Goal: Navigation & Orientation: Find specific page/section

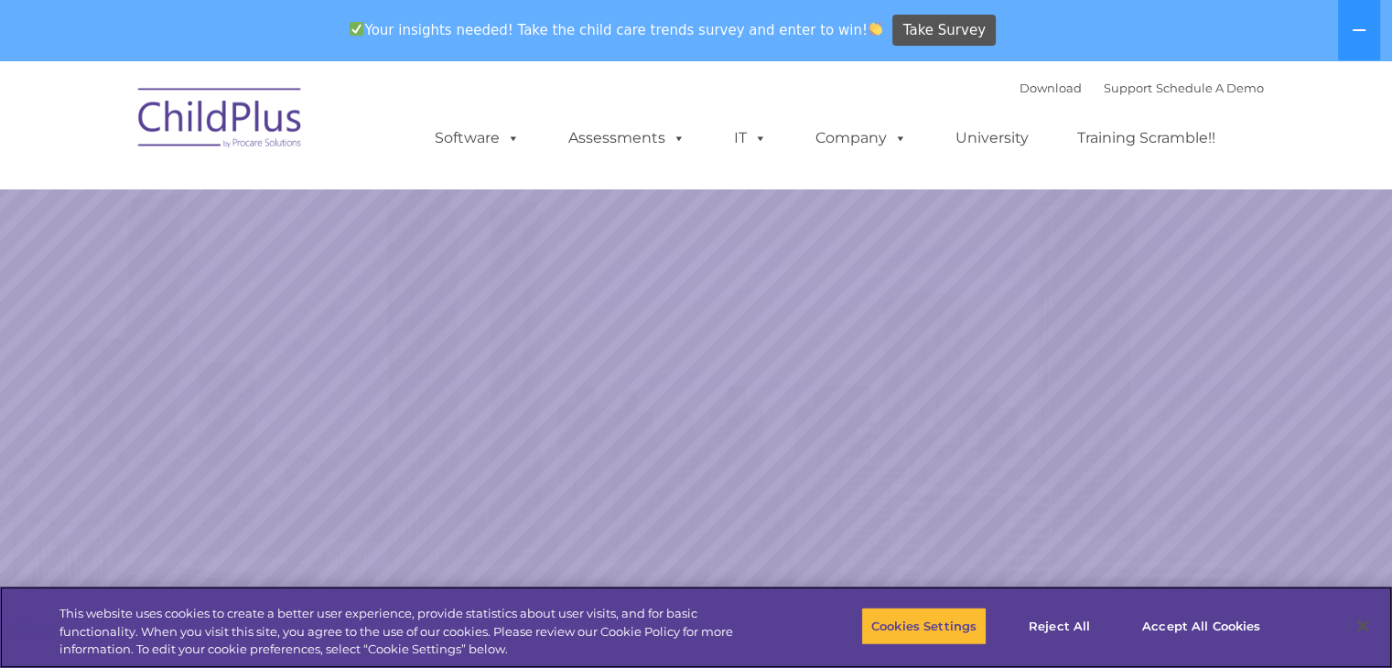
select select "MEDIUM"
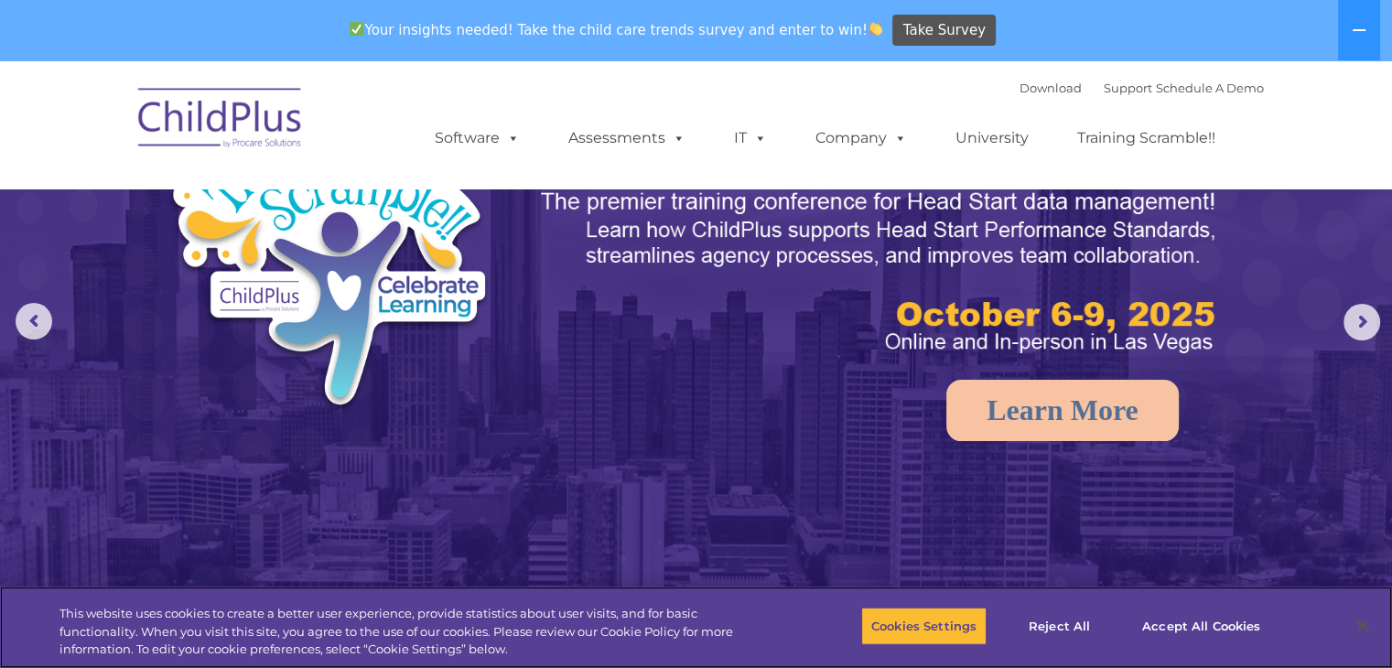
scroll to position [97, 0]
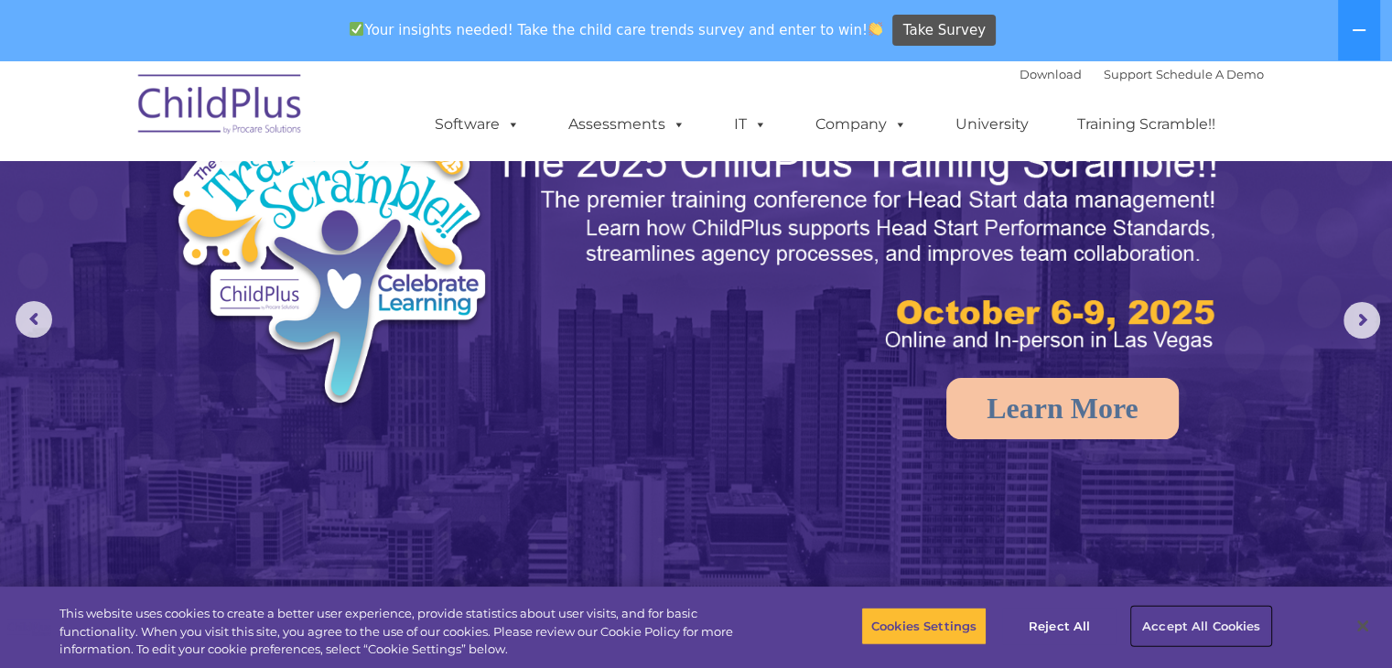
click at [1232, 634] on button "Accept All Cookies" at bounding box center [1201, 626] width 138 height 38
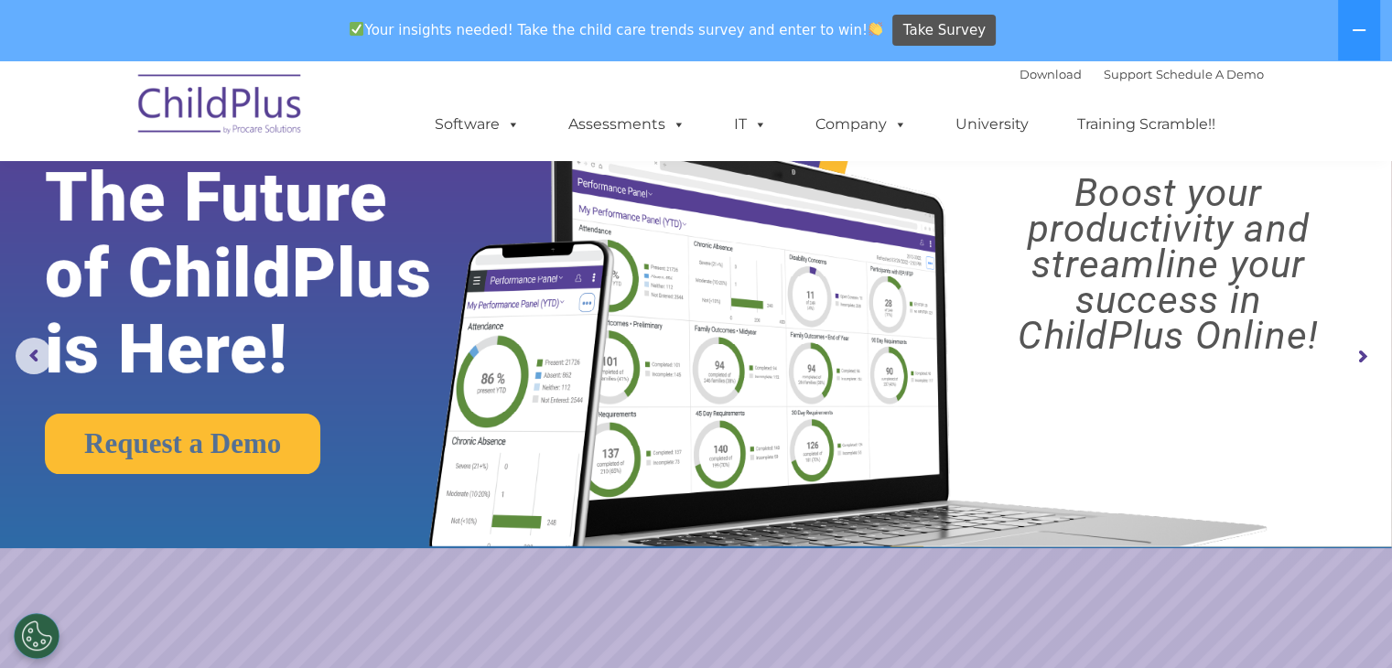
scroll to position [0, 0]
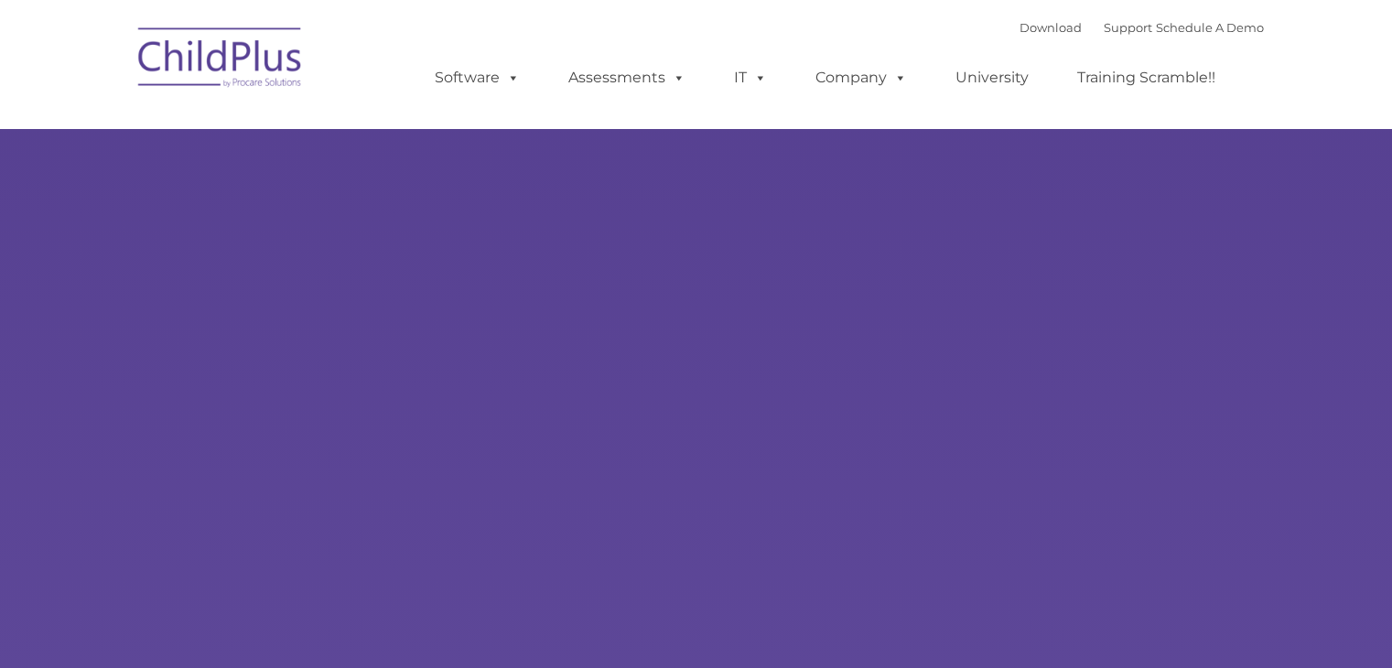
type input ""
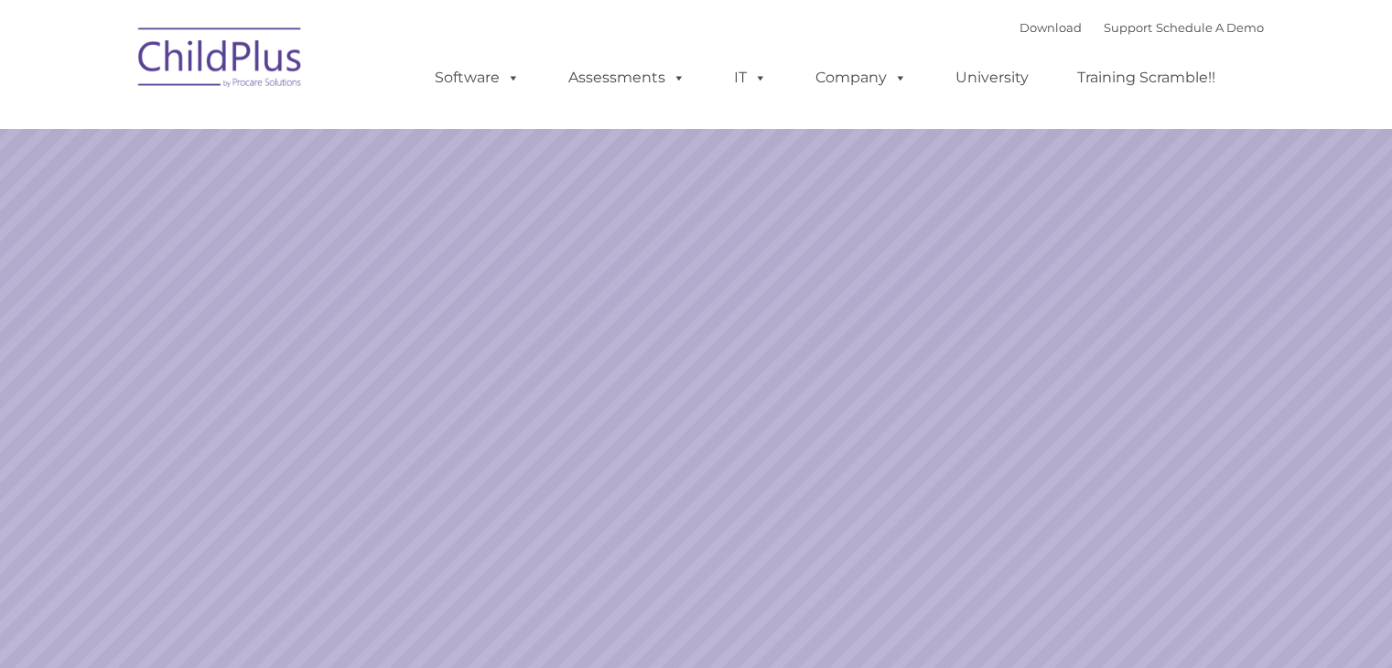
select select "MEDIUM"
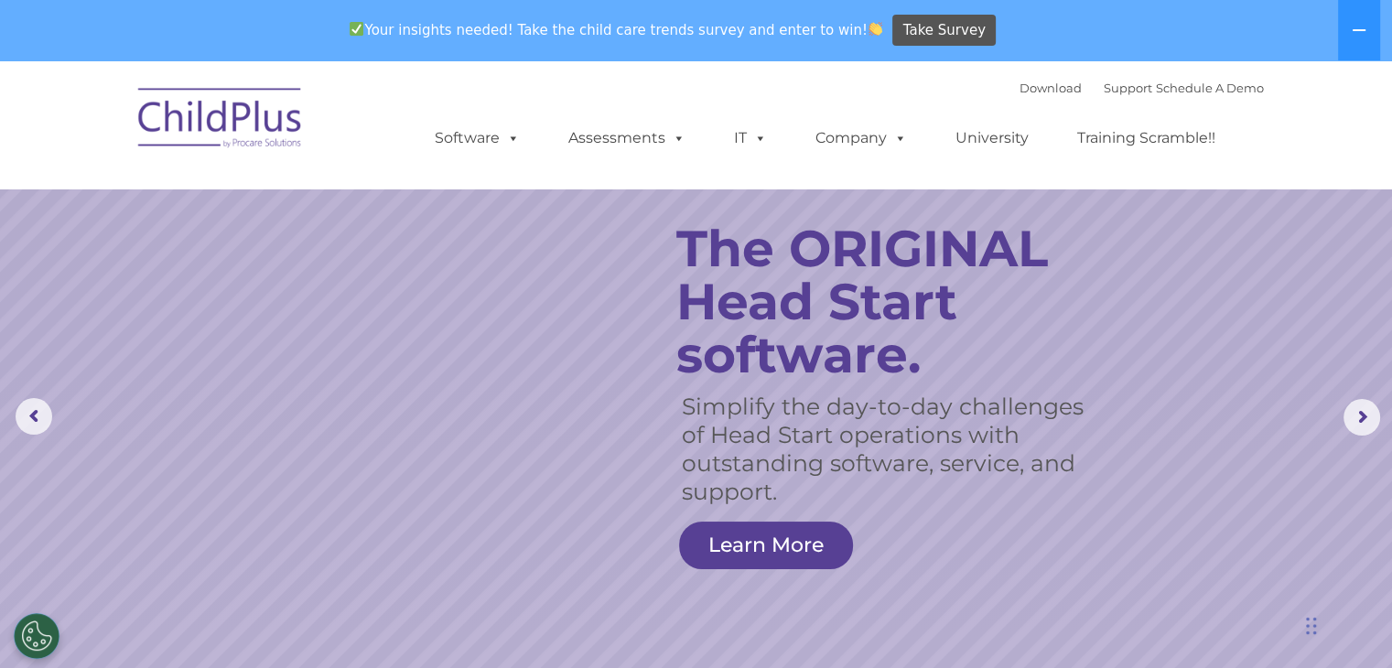
click at [442, 404] on rs-slide "Simplify the day-to-day challenges of Head Start operations with outstanding so…" at bounding box center [696, 417] width 1392 height 714
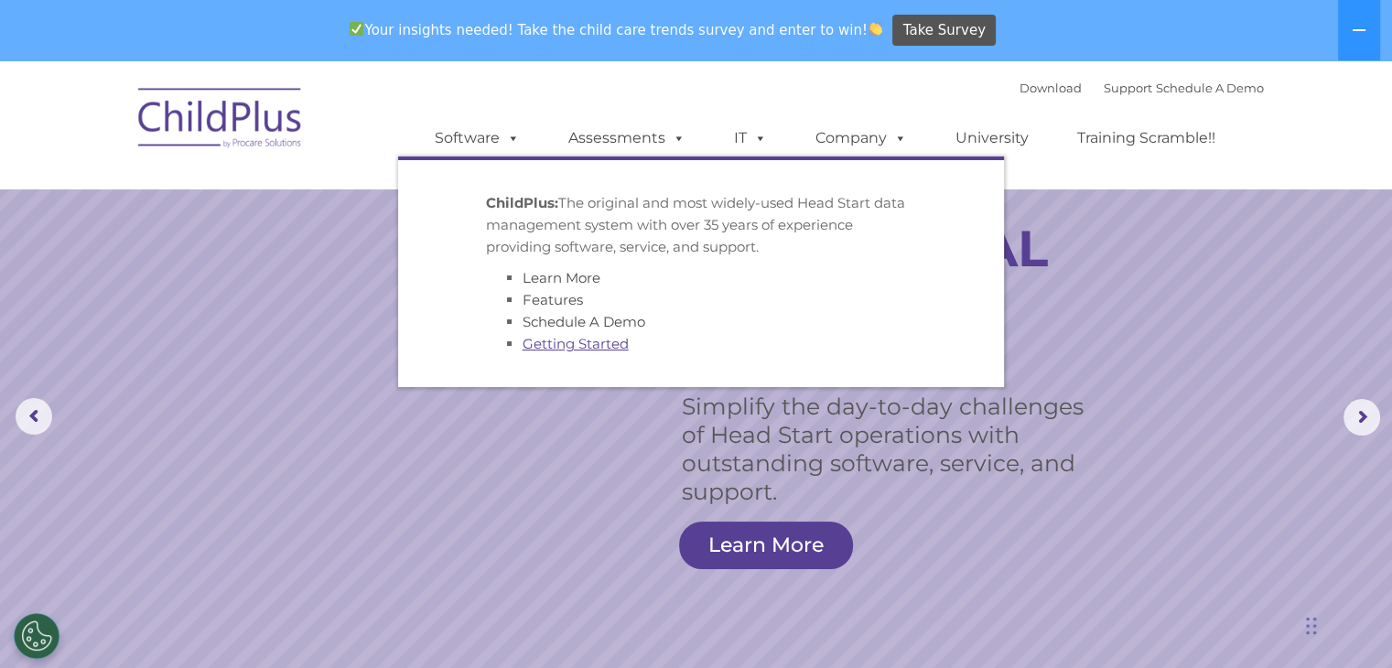
click at [584, 347] on link "Getting Started" at bounding box center [575, 343] width 106 height 17
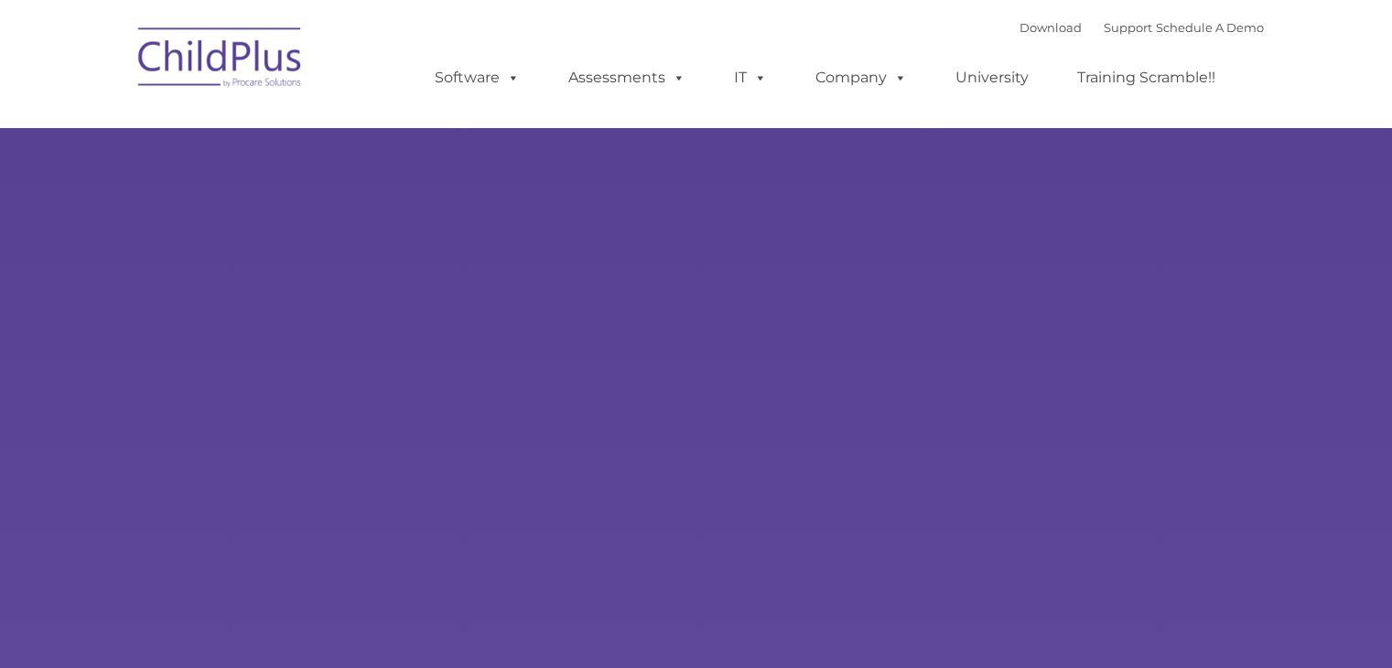
type input ""
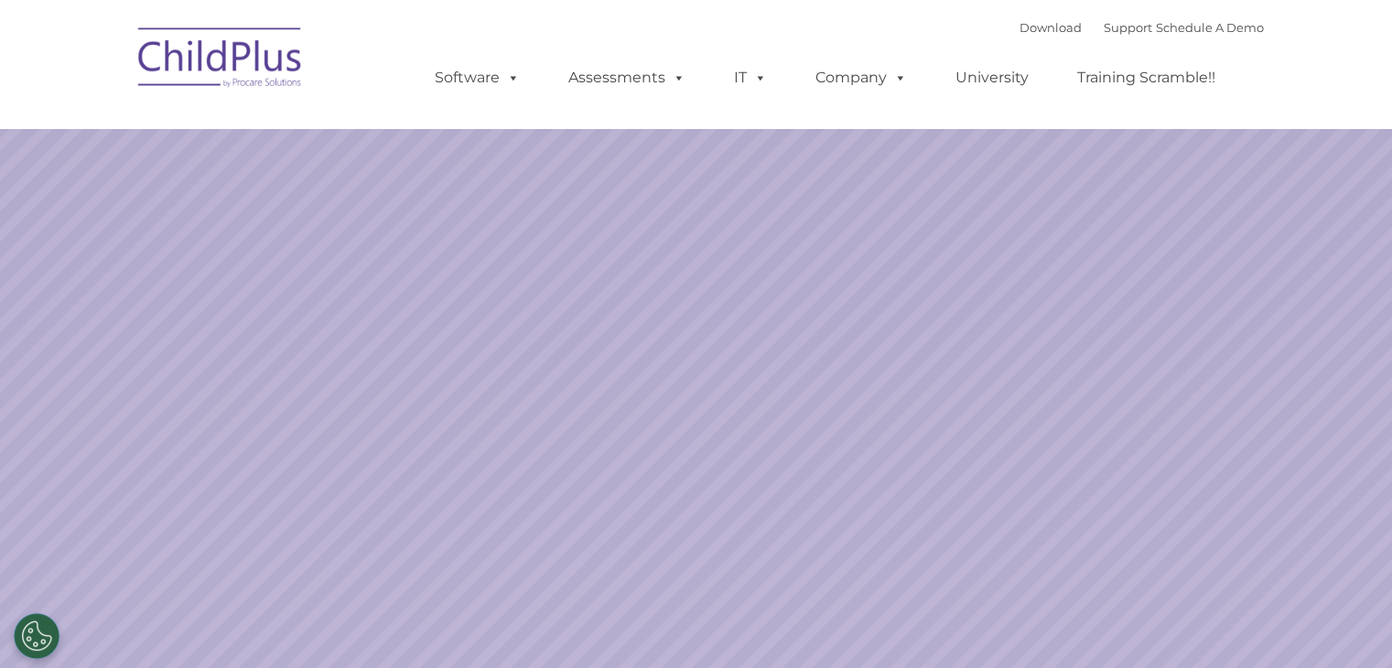
select select "MEDIUM"
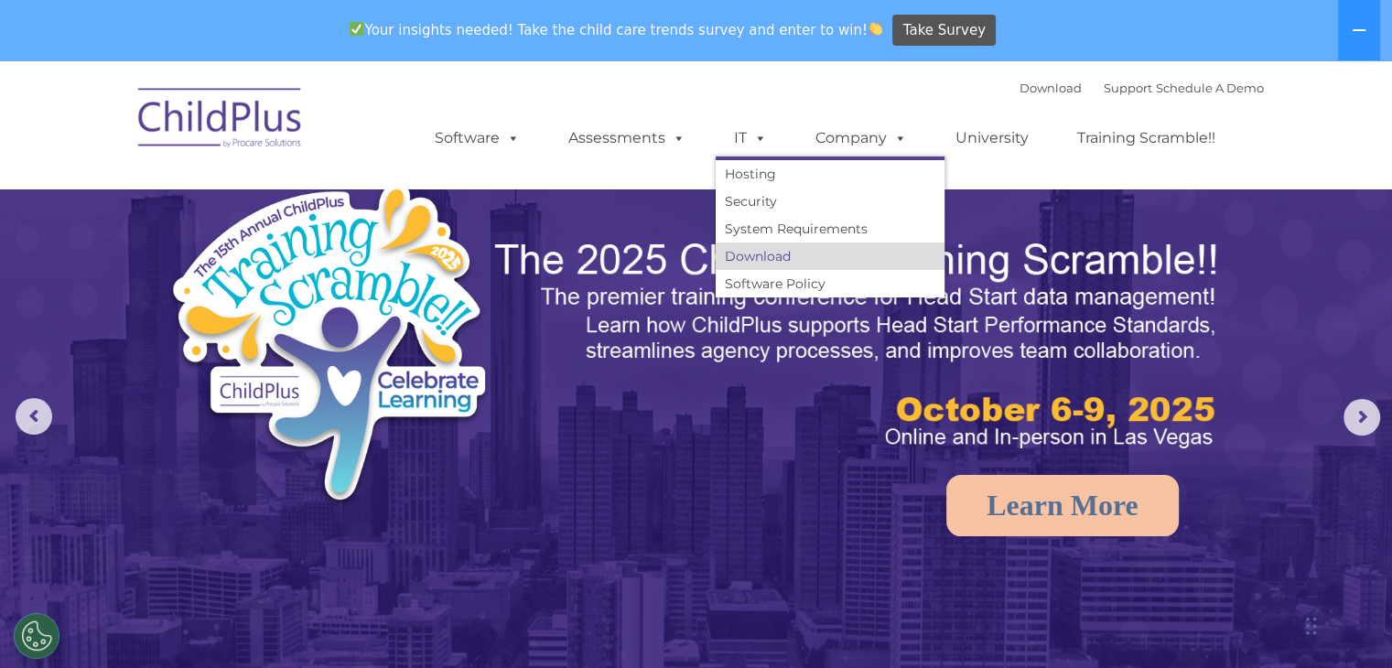
click at [780, 262] on link "Download" at bounding box center [830, 255] width 229 height 27
